Goal: Information Seeking & Learning: Learn about a topic

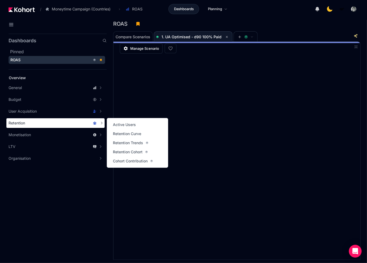
drag, startPoint x: 0, startPoint y: 0, endPoint x: 33, endPoint y: 125, distance: 128.8
click at [33, 125] on div "Retention" at bounding box center [53, 122] width 88 height 5
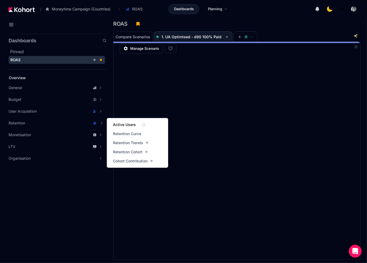
click at [123, 123] on span "Active Users" at bounding box center [124, 124] width 23 height 5
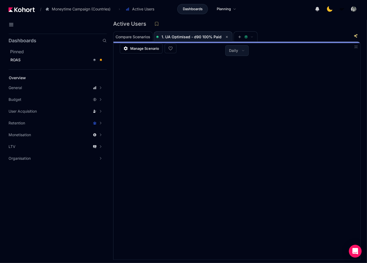
click at [357, 46] on icon at bounding box center [356, 47] width 4 height 4
click at [357, 47] on icon at bounding box center [356, 46] width 3 height 3
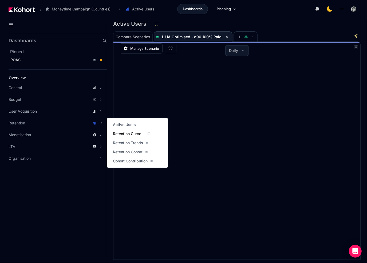
click at [141, 132] on span "Retention Curve" at bounding box center [127, 133] width 28 height 5
click at [126, 152] on span "Retention Cohort" at bounding box center [128, 151] width 30 height 5
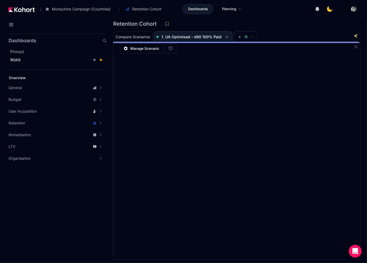
click at [356, 48] on icon at bounding box center [356, 47] width 4 height 4
click at [357, 48] on icon at bounding box center [356, 47] width 4 height 4
